Goal: Task Accomplishment & Management: Manage account settings

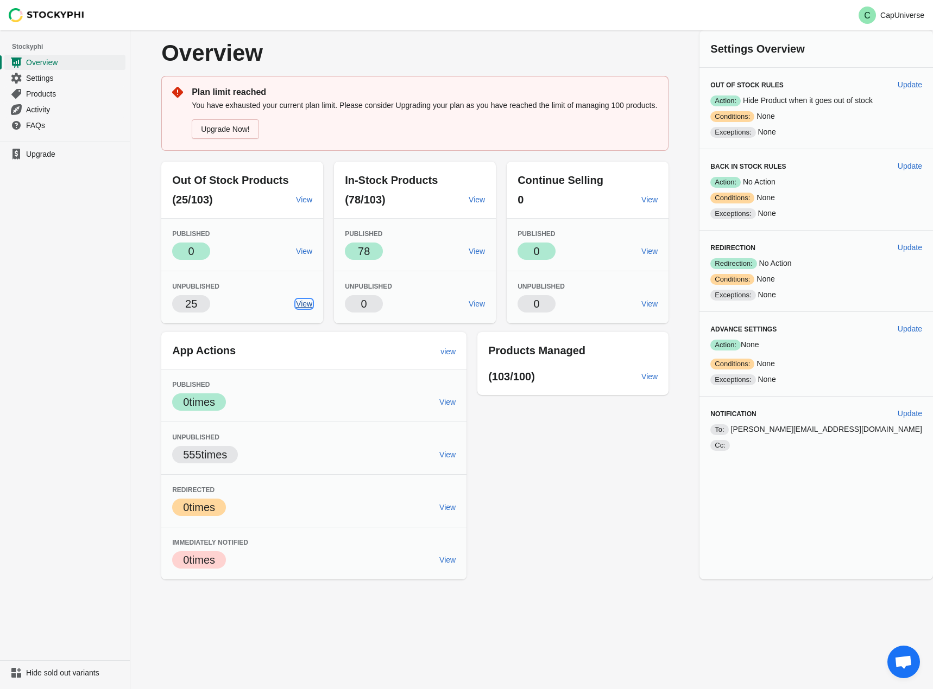
click at [312, 303] on span "View" at bounding box center [304, 304] width 16 height 9
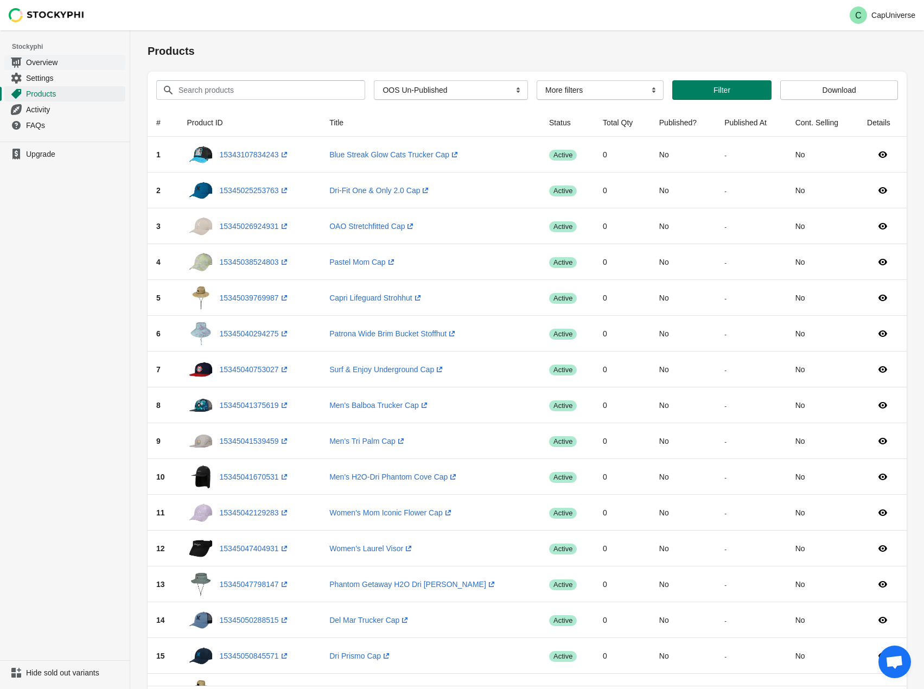
click at [51, 67] on span "Overview" at bounding box center [74, 62] width 97 height 11
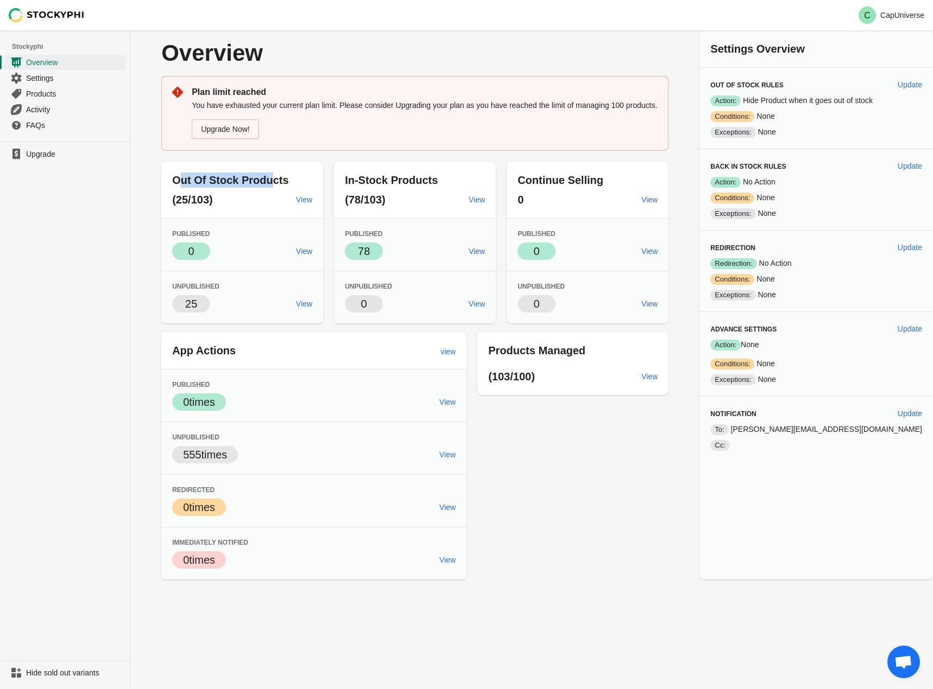
drag, startPoint x: 204, startPoint y: 174, endPoint x: 294, endPoint y: 189, distance: 91.8
click at [294, 189] on div "Out Of Stock Products (25/103) View" at bounding box center [242, 190] width 162 height 56
click at [312, 301] on span "View" at bounding box center [304, 304] width 16 height 9
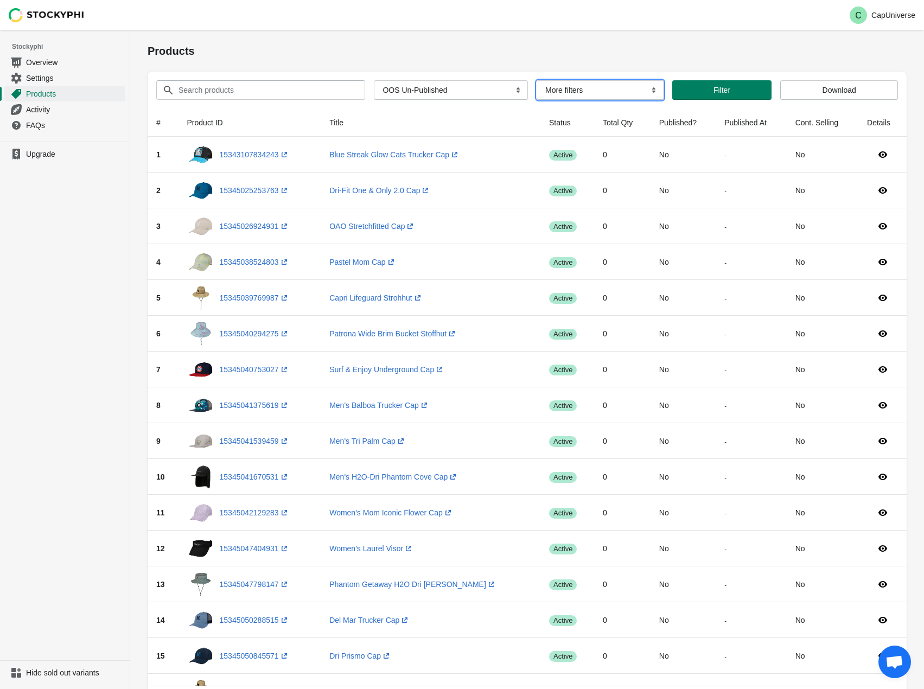
click at [577, 97] on select "More filters Delayed product hide" at bounding box center [600, 90] width 127 height 20
drag, startPoint x: 578, startPoint y: 96, endPoint x: 548, endPoint y: 96, distance: 29.9
click at [578, 96] on select "More filters Delayed product hide" at bounding box center [600, 90] width 127 height 20
click at [568, 95] on select "More filters Delayed product hide" at bounding box center [600, 90] width 127 height 20
select select "hide_delayed"
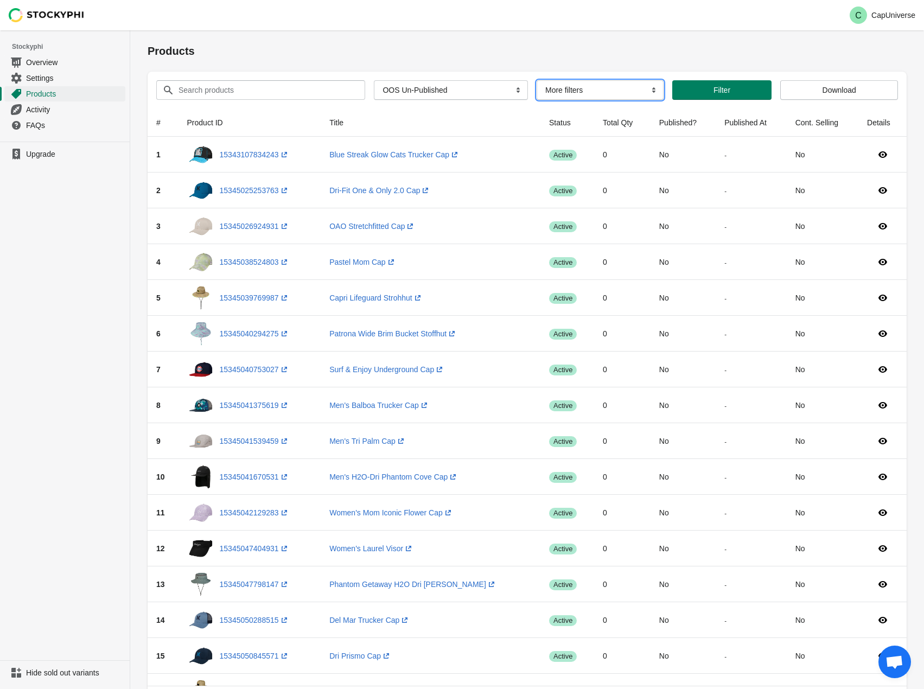
click at [537, 80] on select "More filters Delayed product hide" at bounding box center [600, 90] width 127 height 20
click at [570, 93] on select "More filters Delayed product hide" at bounding box center [600, 90] width 154 height 20
select select
click at [529, 80] on select "More filters Delayed product hide" at bounding box center [600, 90] width 154 height 20
click at [412, 87] on select "All Products InStock InStock Published InStock Un-Published OOS OOS Published O…" at bounding box center [451, 90] width 154 height 20
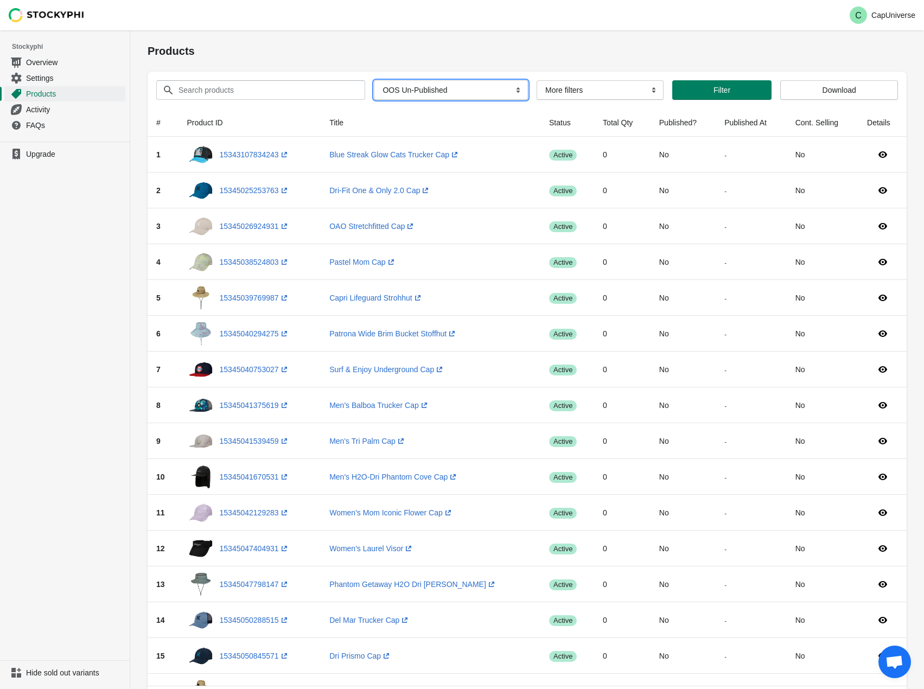
click at [412, 87] on select "All Products InStock InStock Published InStock Un-Published OOS OOS Published O…" at bounding box center [451, 90] width 154 height 20
click at [280, 89] on input "Search products" at bounding box center [262, 90] width 168 height 20
click at [48, 60] on span "Overview" at bounding box center [74, 62] width 97 height 11
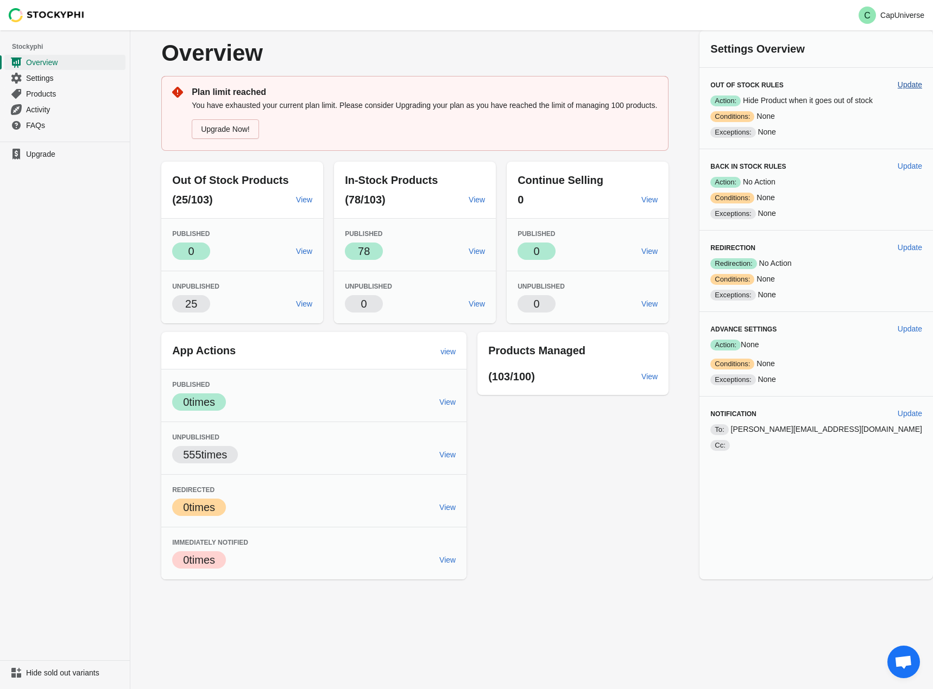
click at [911, 85] on span "Update" at bounding box center [909, 84] width 24 height 9
select select "hours"
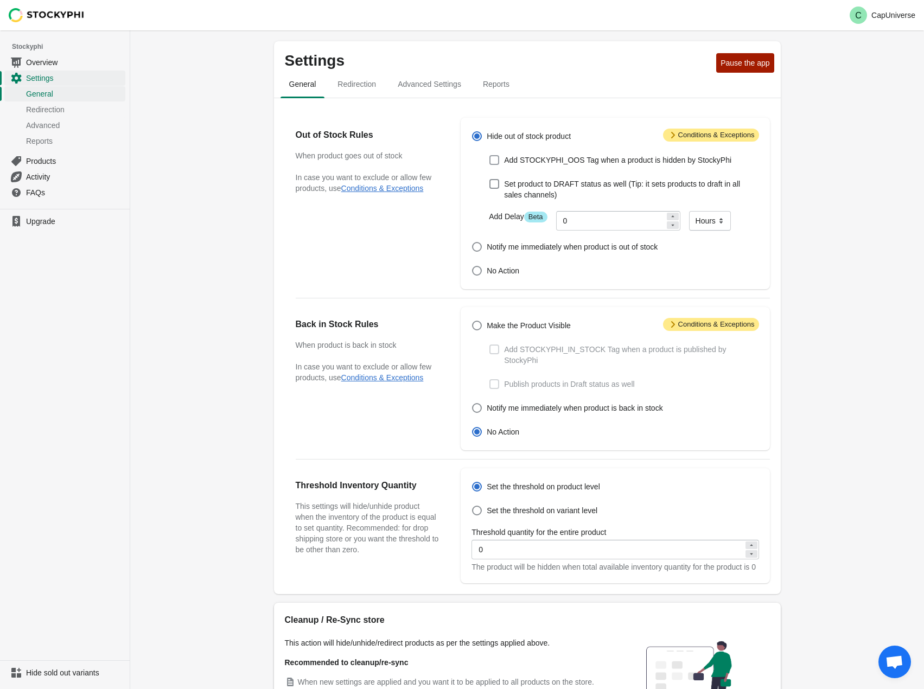
click at [497, 160] on span at bounding box center [495, 160] width 10 height 10
click at [490, 156] on input "Add STOCKYPHI_OOS Tag when a product is hidden by StockyPhi" at bounding box center [490, 155] width 1 height 1
checkbox input "true"
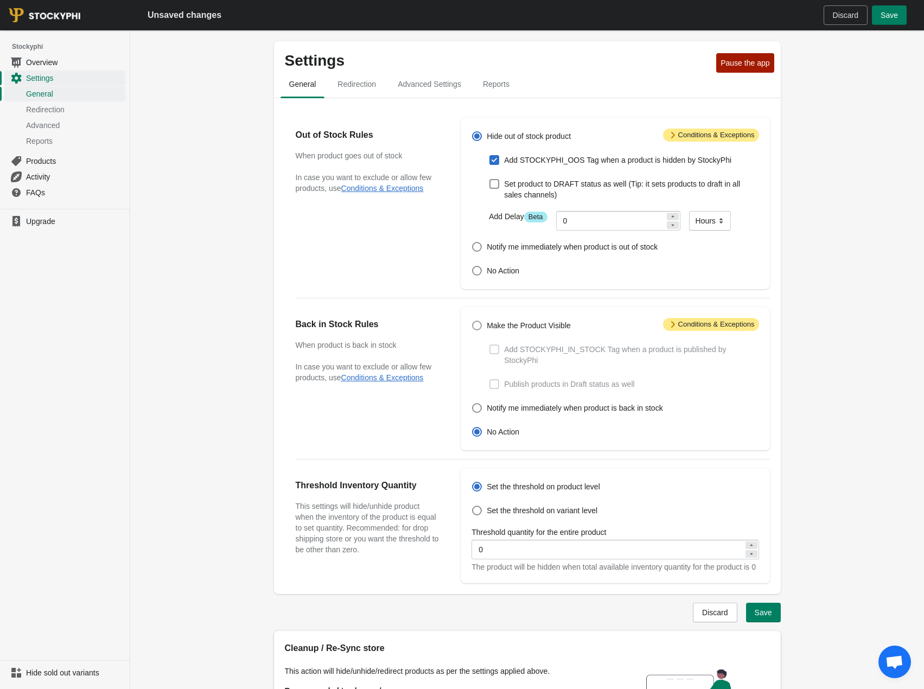
click at [478, 327] on span at bounding box center [477, 326] width 10 height 10
click at [473, 321] on input "Make the Product Visible" at bounding box center [472, 321] width 1 height 1
radio input "true"
click at [494, 354] on span at bounding box center [495, 350] width 10 height 10
click at [490, 345] on input "Add STOCKYPHI_IN_STOCK Tag when a product is published by StockyPhi" at bounding box center [490, 345] width 1 height 1
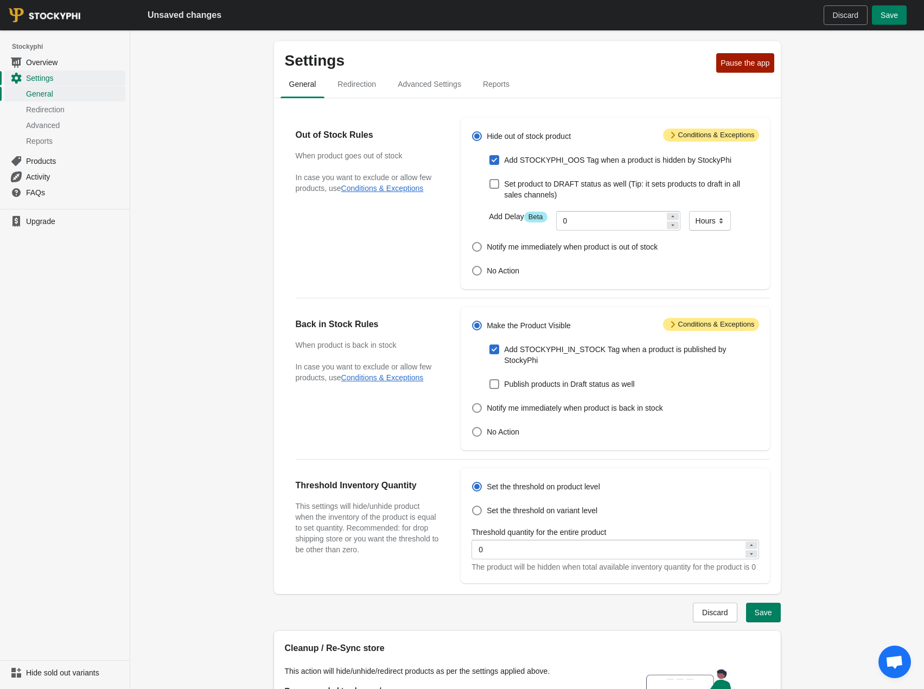
checkbox input "true"
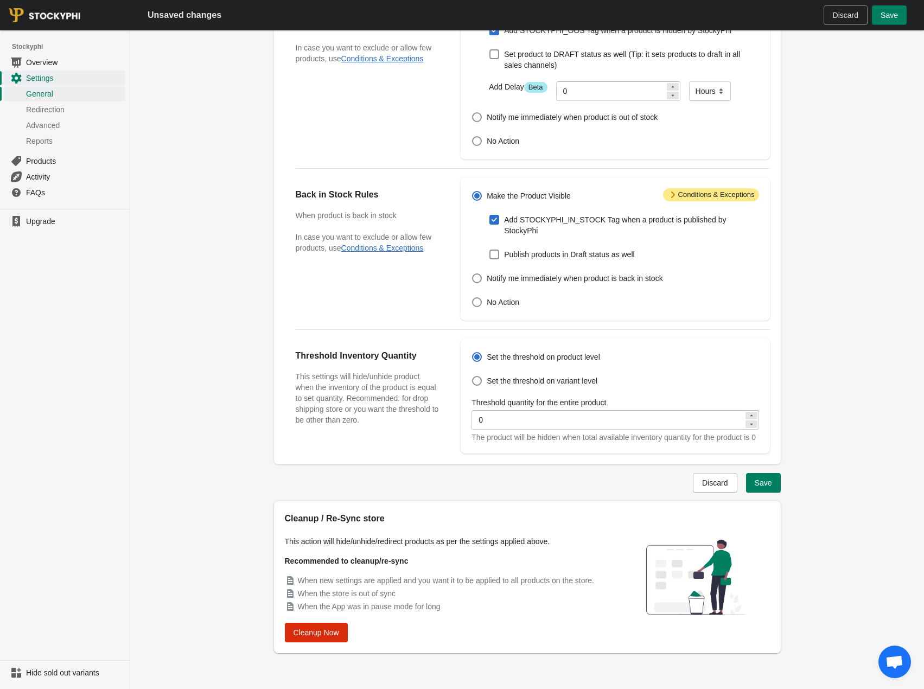
scroll to position [131, 0]
click at [764, 475] on button "Save" at bounding box center [763, 482] width 35 height 20
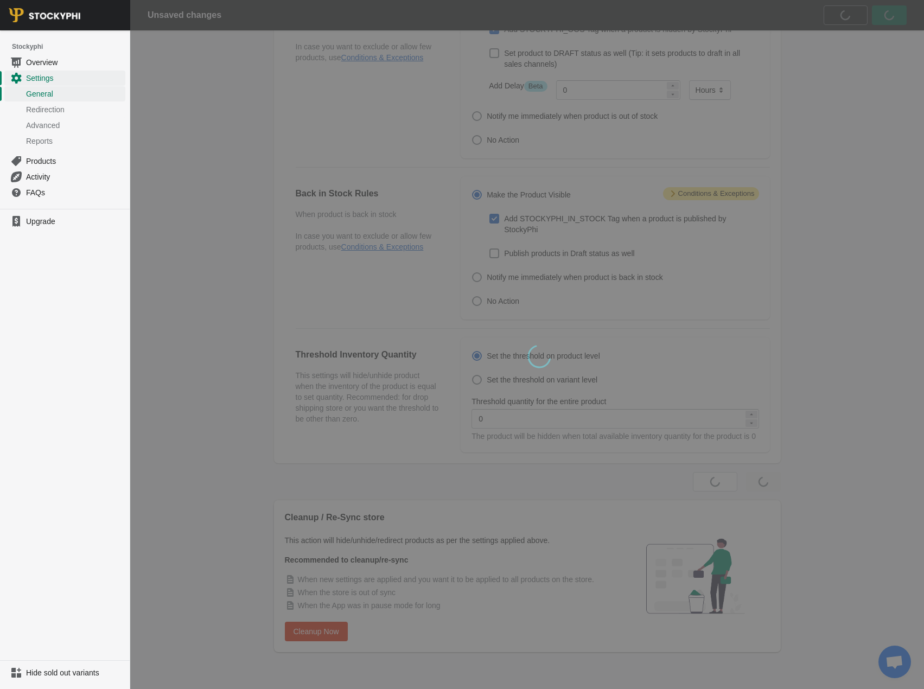
scroll to position [0, 0]
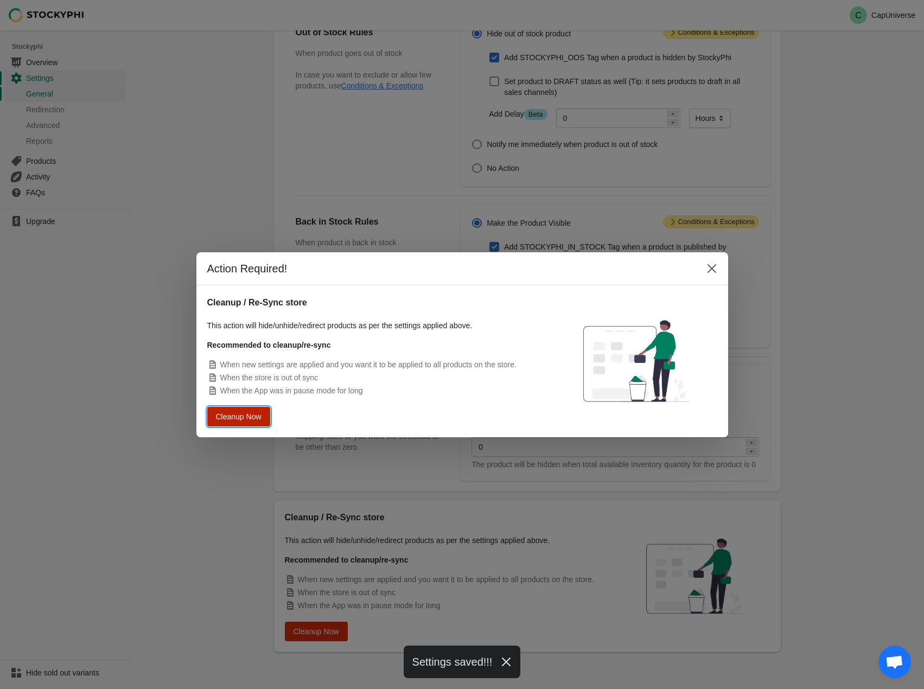
click at [226, 421] on span "Cleanup Now" at bounding box center [238, 417] width 43 height 8
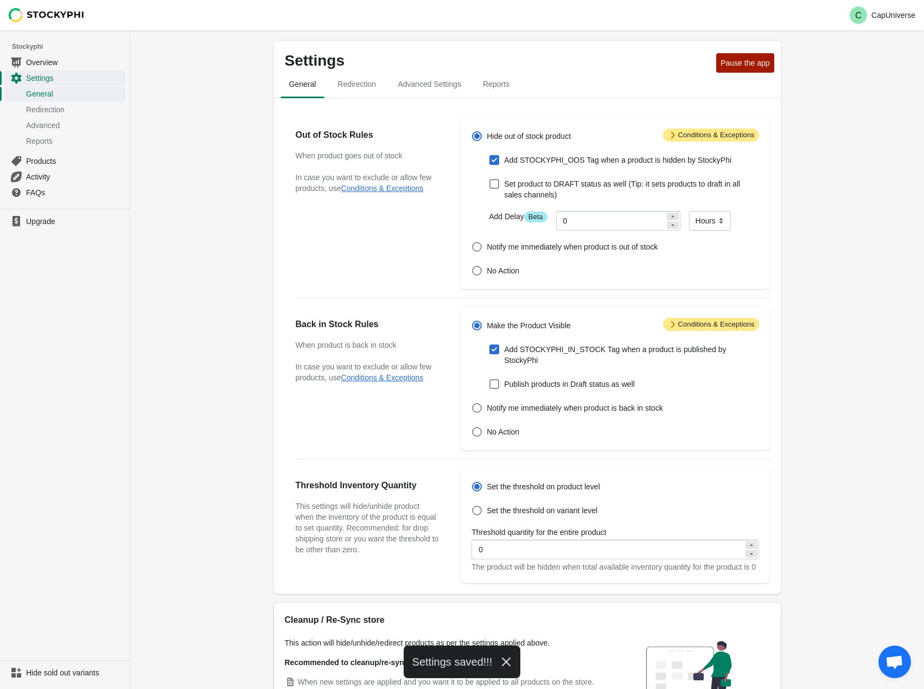
scroll to position [103, 0]
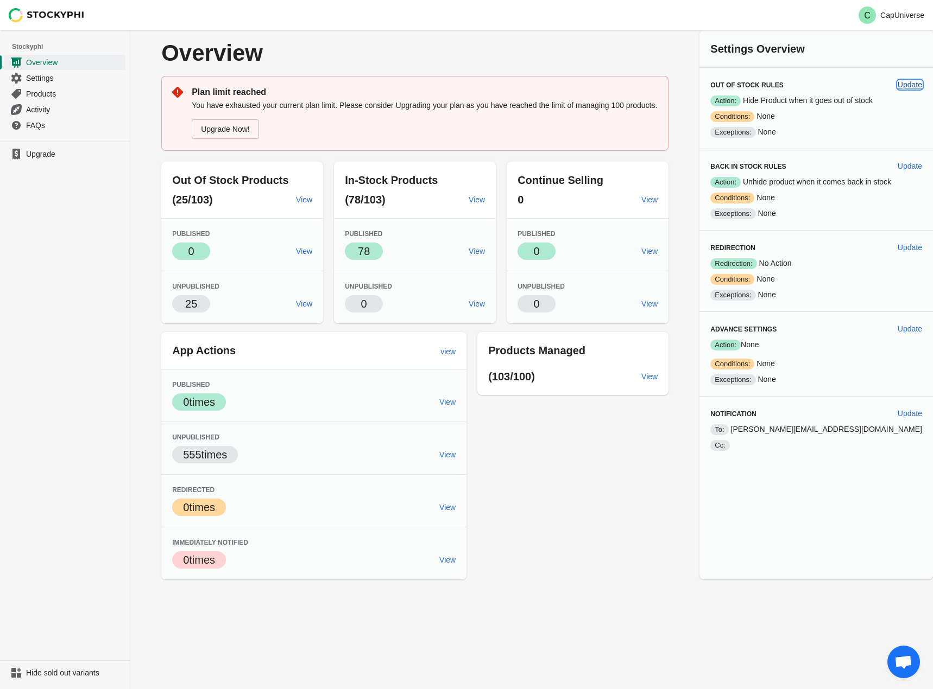
click at [907, 84] on span "Update" at bounding box center [909, 84] width 24 height 9
select select "hours"
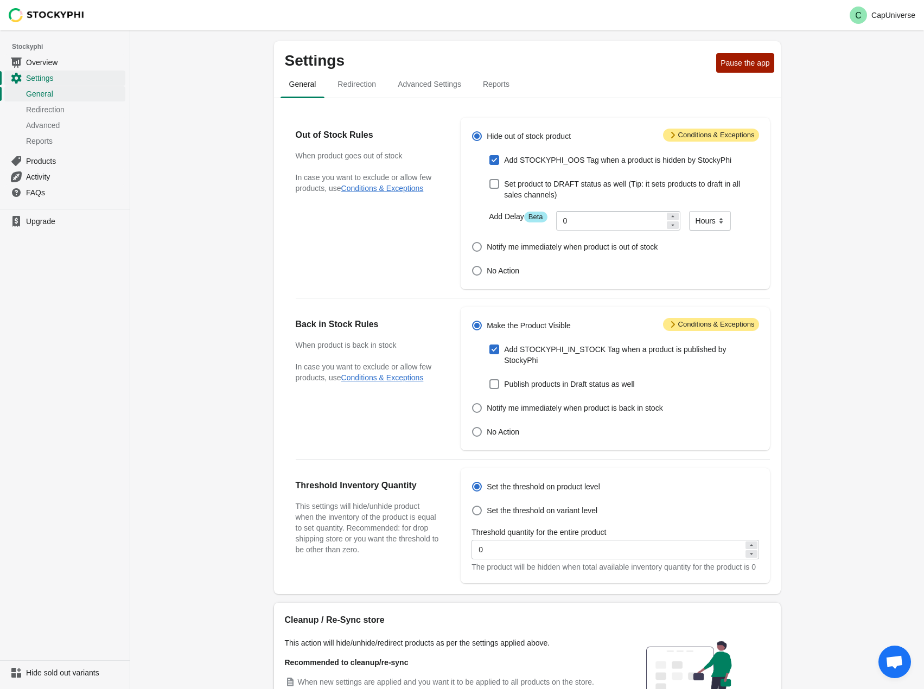
scroll to position [103, 0]
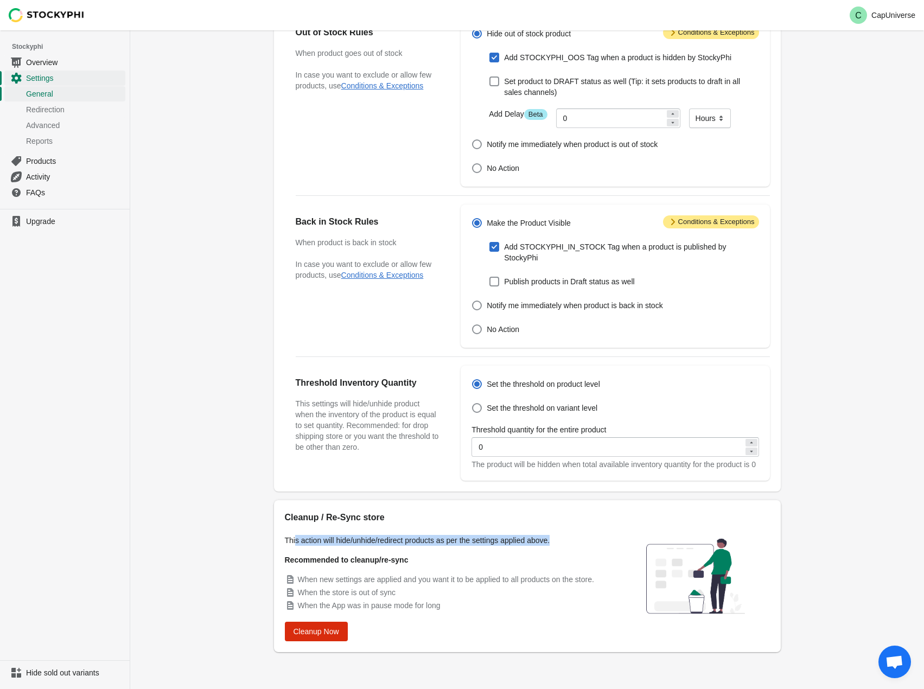
drag, startPoint x: 294, startPoint y: 541, endPoint x: 570, endPoint y: 531, distance: 275.9
click at [570, 531] on div "Cleanup / Re-Sync store This action will hide/unhide/redirect products as per t…" at bounding box center [448, 576] width 326 height 130
drag, startPoint x: 347, startPoint y: 580, endPoint x: 482, endPoint y: 602, distance: 136.4
click at [481, 607] on ul "When new settings are applied and you want it to be applied to all products on …" at bounding box center [448, 592] width 326 height 37
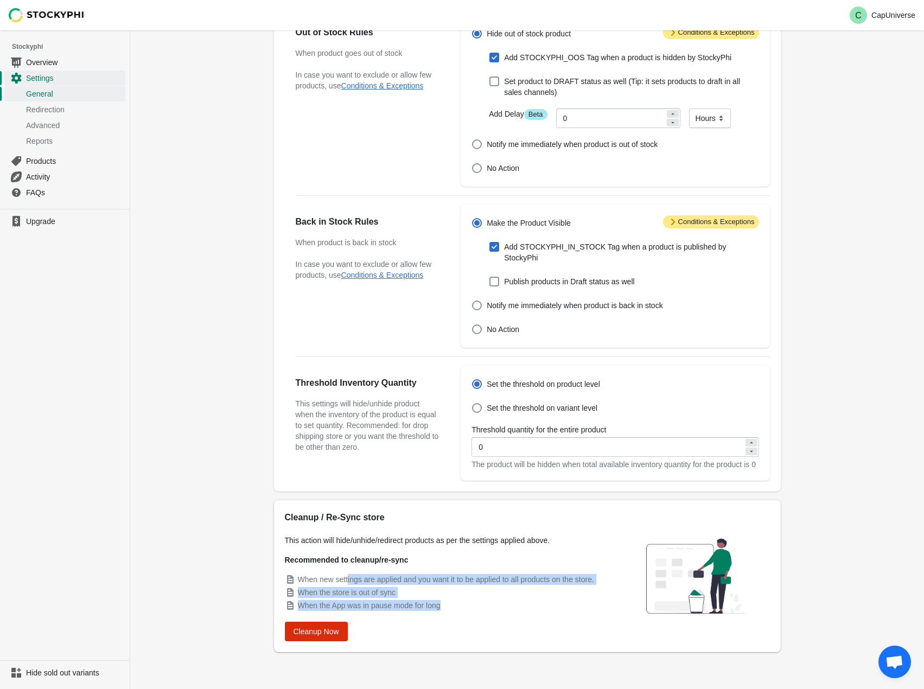
click at [487, 588] on li "When the store is out of sync" at bounding box center [448, 592] width 326 height 11
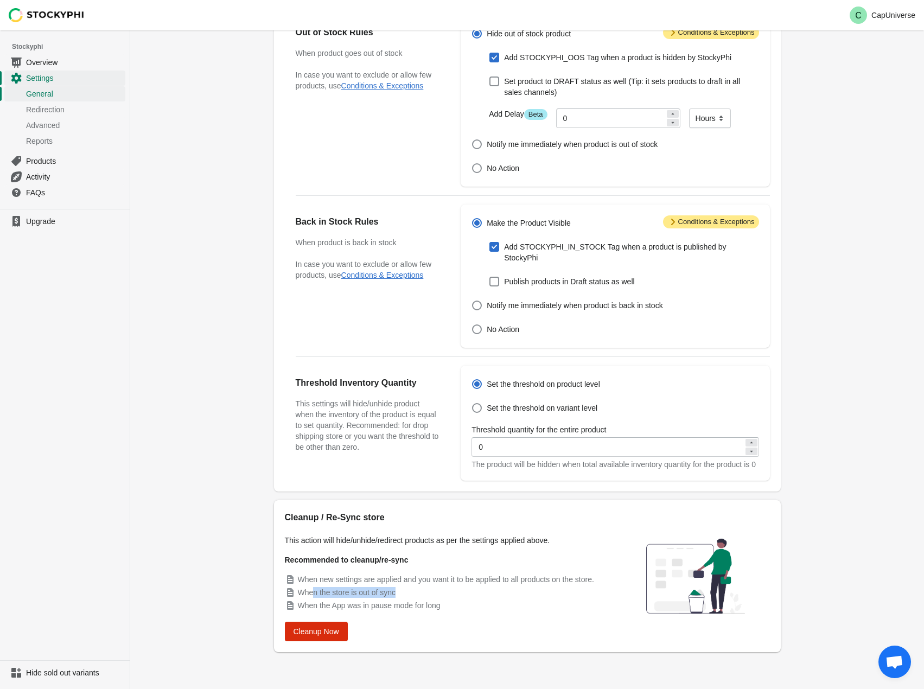
drag, startPoint x: 313, startPoint y: 591, endPoint x: 440, endPoint y: 592, distance: 126.5
click at [440, 592] on li "When the store is out of sync" at bounding box center [448, 592] width 326 height 11
click at [325, 604] on span "When the App was in pause mode for long" at bounding box center [369, 605] width 143 height 9
click at [325, 635] on span "Cleanup Now" at bounding box center [317, 631] width 46 height 9
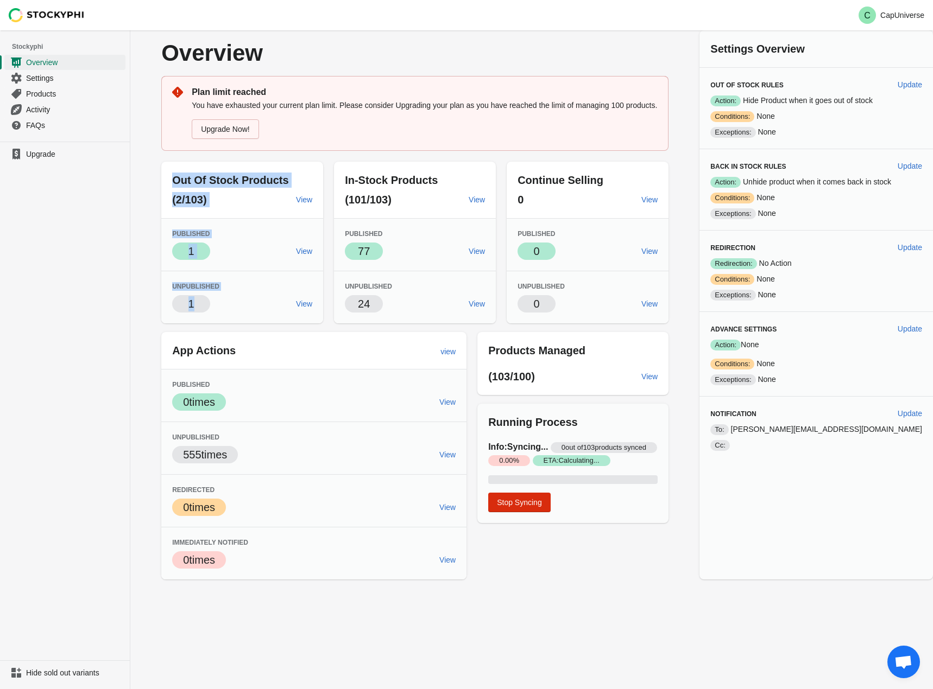
drag, startPoint x: 187, startPoint y: 183, endPoint x: 247, endPoint y: 305, distance: 135.9
click at [247, 305] on div "Out Of Stock Products (2/103) View Published Success 1 View Unpublished 1 View" at bounding box center [242, 243] width 162 height 162
click at [253, 312] on div "1" at bounding box center [229, 303] width 115 height 17
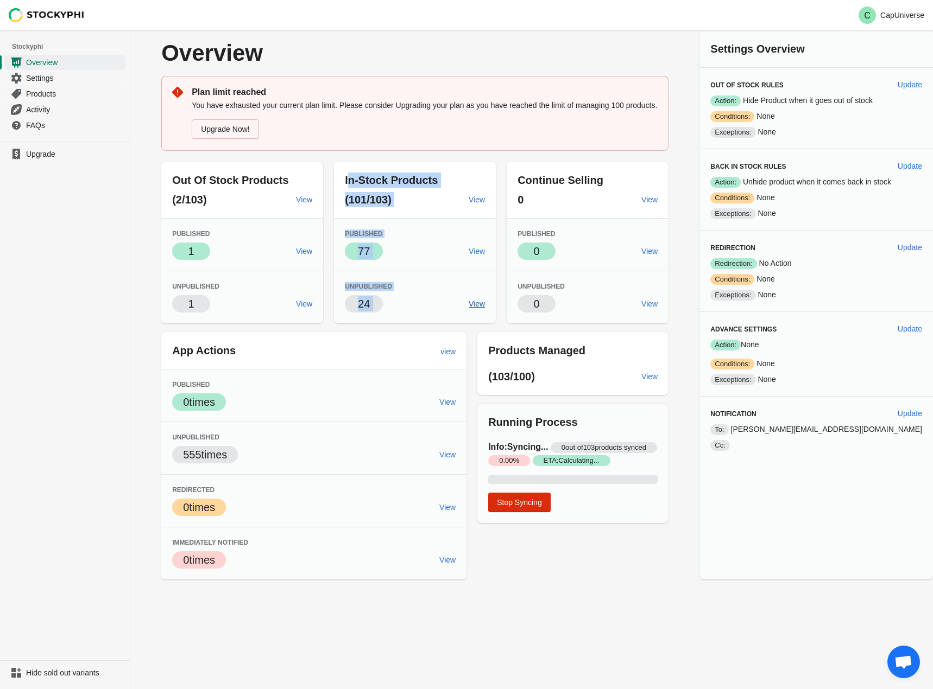
drag, startPoint x: 364, startPoint y: 174, endPoint x: 498, endPoint y: 313, distance: 192.7
click at [496, 313] on div "In-Stock Products (101/103) View Published Success 77 View Unpublished 24 View" at bounding box center [415, 243] width 162 height 162
click at [475, 273] on div "Unpublished 24 View" at bounding box center [415, 297] width 162 height 53
click at [485, 305] on span "View" at bounding box center [476, 304] width 16 height 9
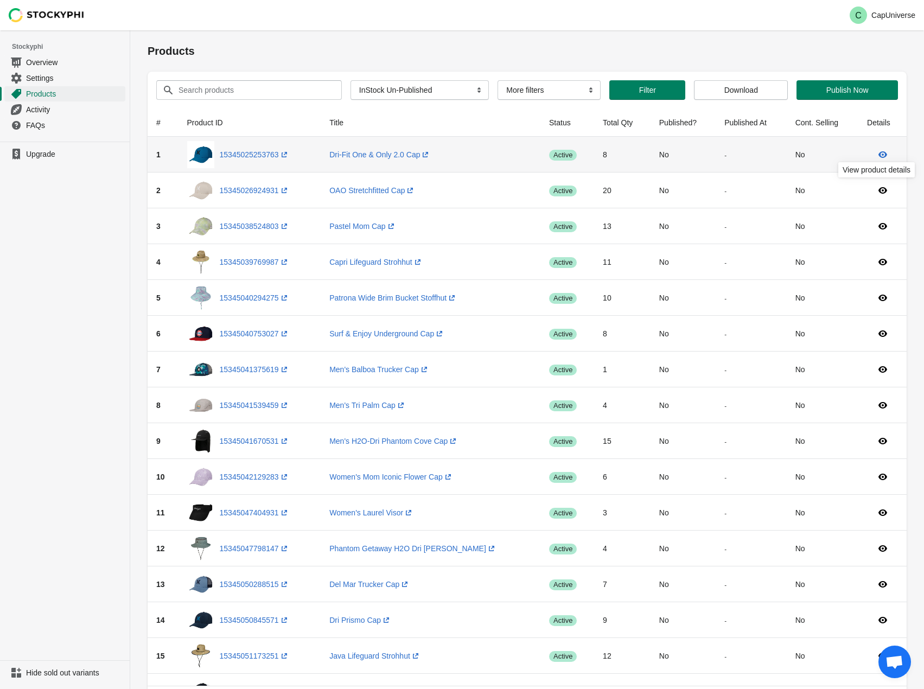
click at [882, 155] on icon at bounding box center [883, 154] width 9 height 7
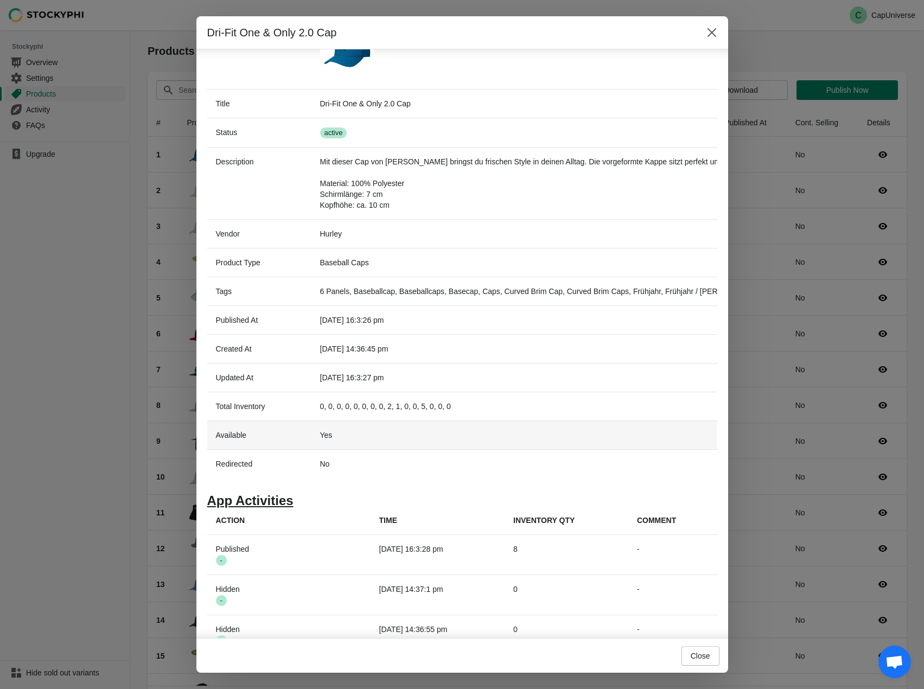
scroll to position [176, 0]
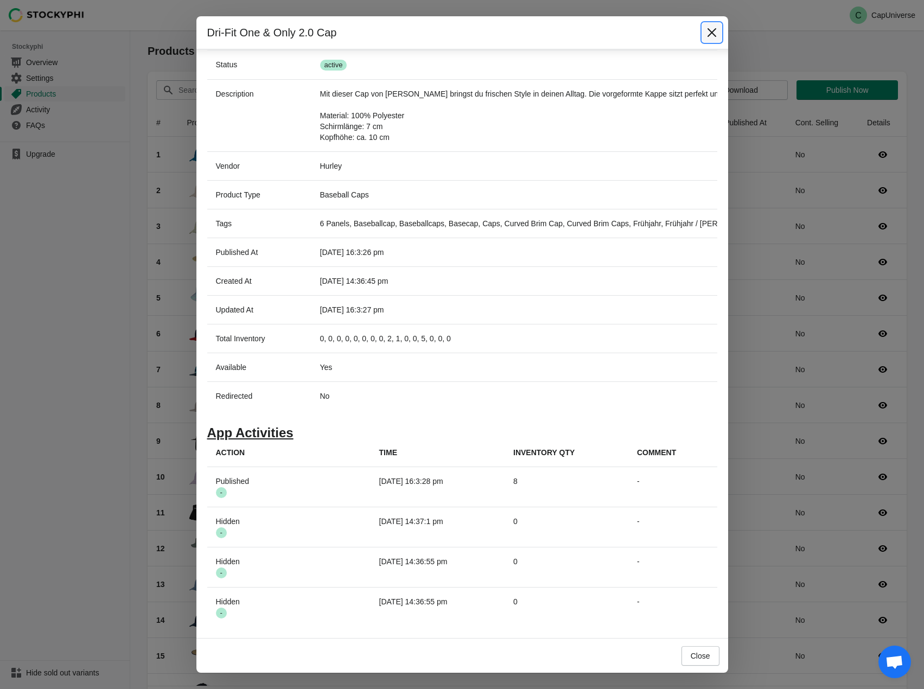
click at [707, 28] on icon "Close" at bounding box center [712, 32] width 11 height 11
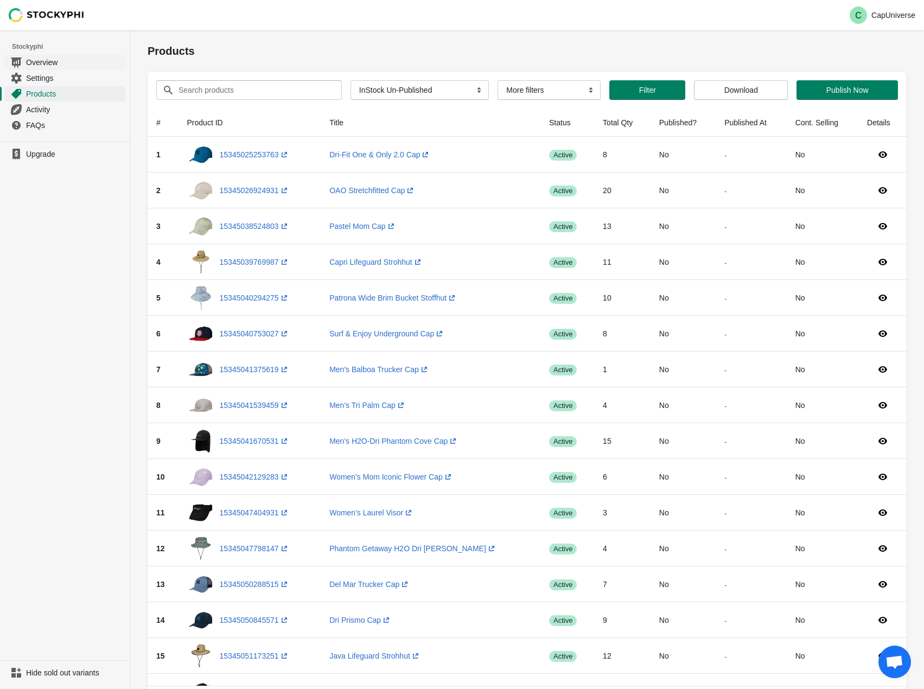
click at [45, 58] on span "Overview" at bounding box center [74, 62] width 97 height 11
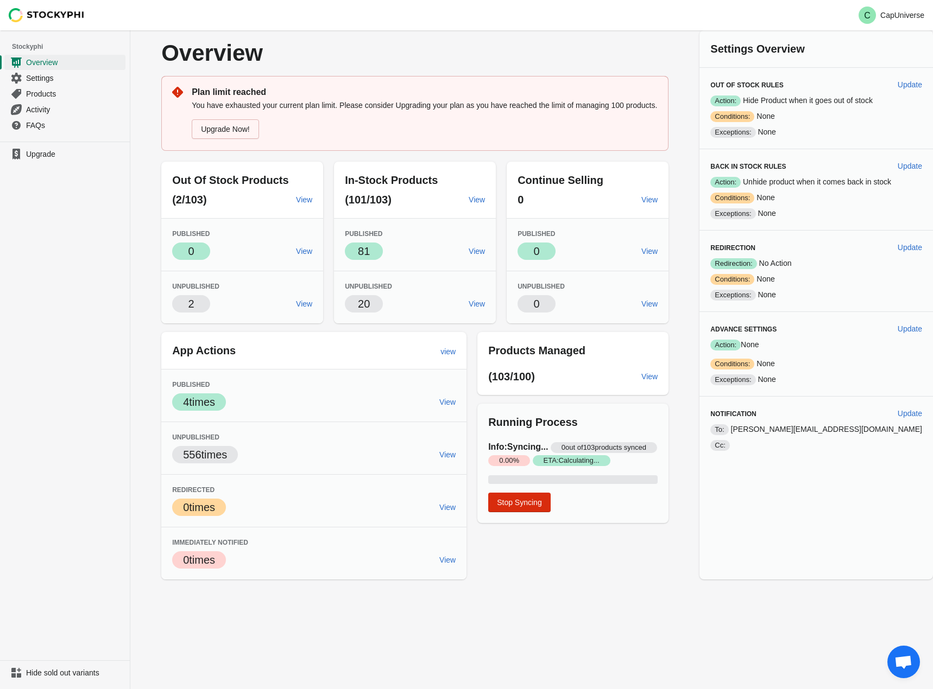
click at [535, 484] on div "0 %" at bounding box center [572, 479] width 169 height 9
click at [532, 484] on div "0 %" at bounding box center [572, 479] width 169 height 9
drag, startPoint x: 504, startPoint y: 449, endPoint x: 590, endPoint y: 447, distance: 86.3
click at [590, 447] on h3 "Info: Syncing... 0 out of 103 products synced Critical 0.00 % Success ETA: Calc…" at bounding box center [572, 454] width 169 height 26
click at [361, 573] on div "Immediately Notified Critical 0 times View" at bounding box center [313, 553] width 305 height 53
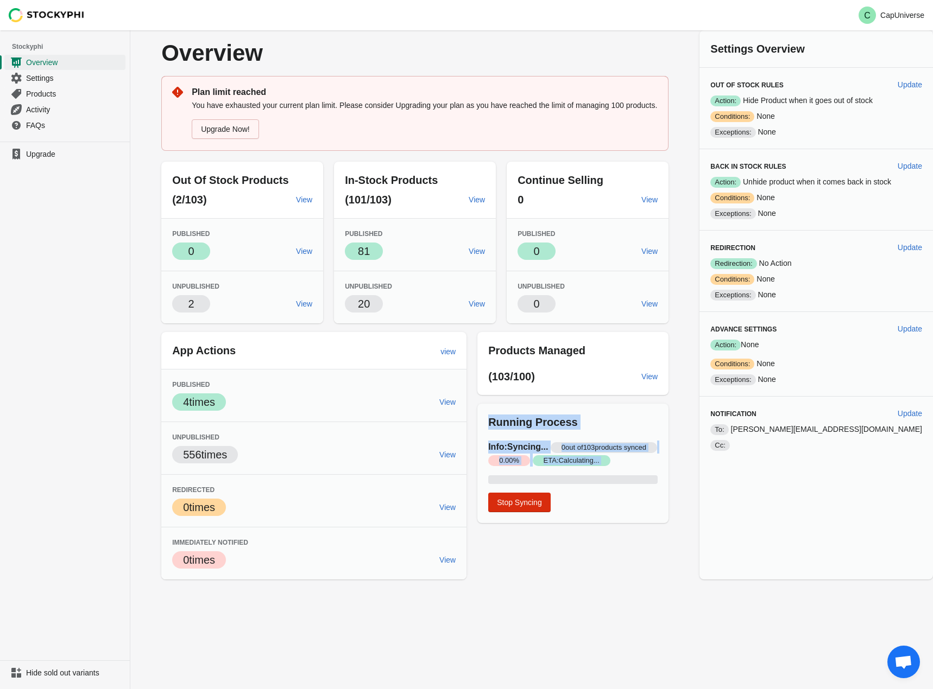
drag, startPoint x: 500, startPoint y: 421, endPoint x: 643, endPoint y: 502, distance: 164.5
click at [642, 502] on div "Running Process Info: Syncing... 0 out of 103 products synced Critical 0.00 % S…" at bounding box center [572, 463] width 191 height 119
click at [679, 594] on div "Overview Plan limit reached You have exhausted your current plan limit. Please …" at bounding box center [531, 359] width 802 height 659
click at [370, 300] on p "20" at bounding box center [364, 303] width 12 height 15
drag, startPoint x: 377, startPoint y: 300, endPoint x: 376, endPoint y: 306, distance: 5.5
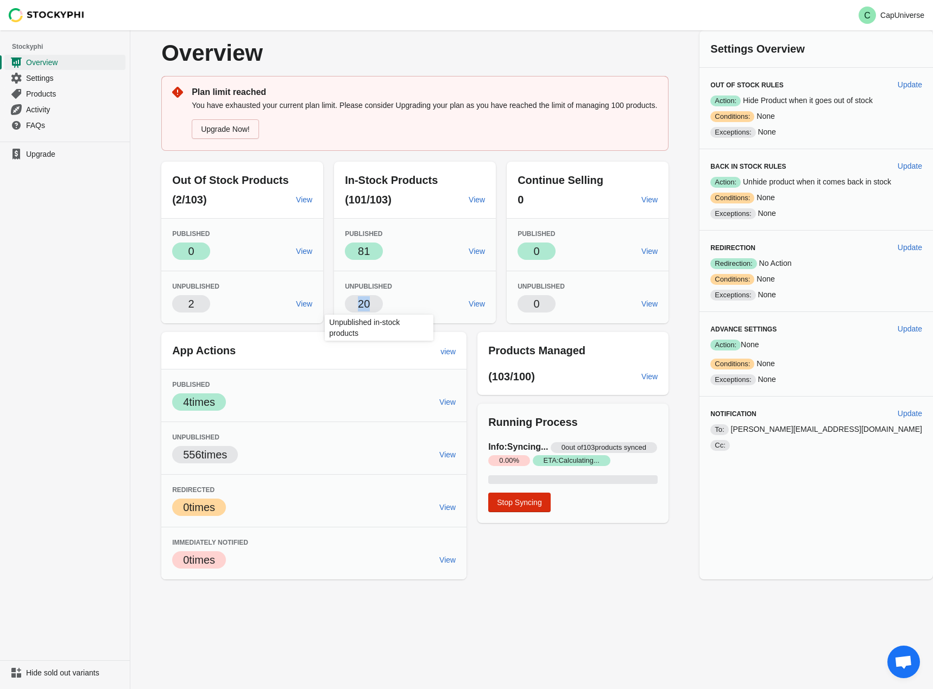
click at [370, 300] on p "20" at bounding box center [364, 303] width 12 height 15
click at [633, 610] on div "Overview Plan limit reached You have exhausted your current plan limit. Please …" at bounding box center [531, 359] width 802 height 659
click at [382, 313] on div "Unpublished 12 View" at bounding box center [415, 297] width 162 height 53
click at [370, 306] on p "12" at bounding box center [364, 303] width 12 height 15
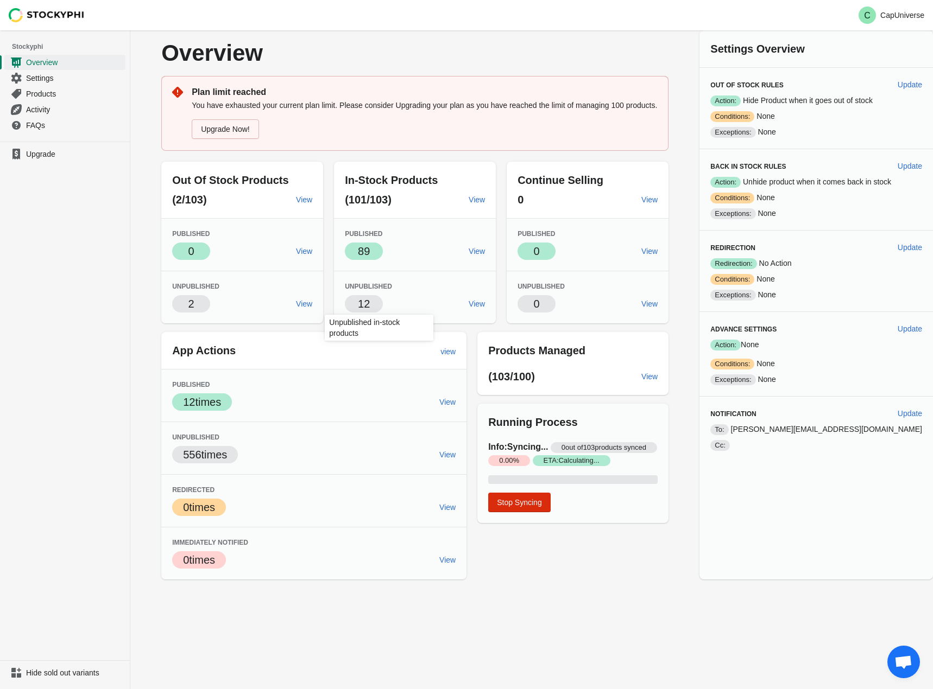
click at [370, 305] on p "12" at bounding box center [364, 303] width 12 height 15
